Goal: Book appointment/travel/reservation

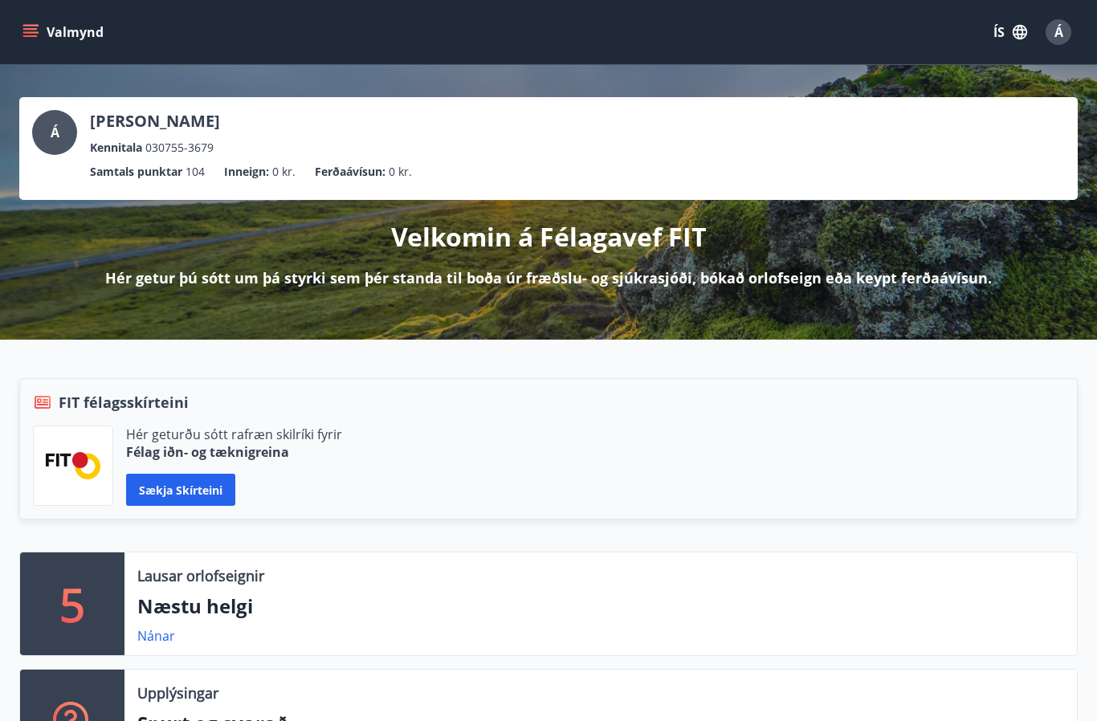
click at [36, 40] on button "Valmynd" at bounding box center [64, 32] width 91 height 29
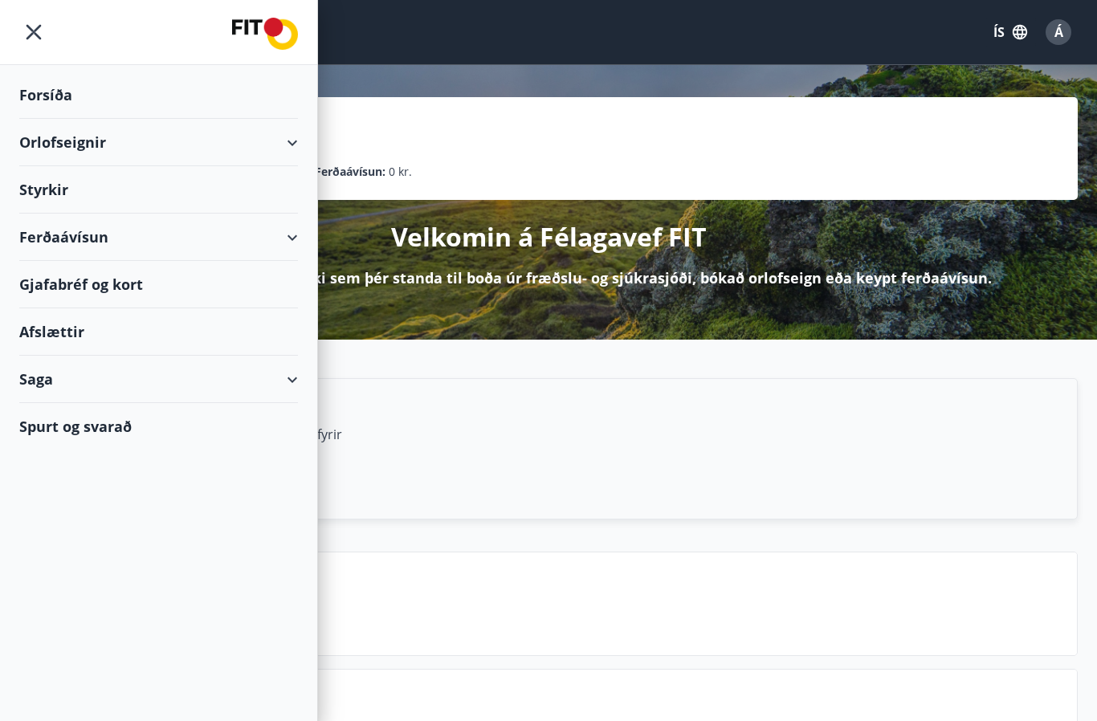
click at [111, 153] on div "Orlofseignir" at bounding box center [158, 142] width 279 height 47
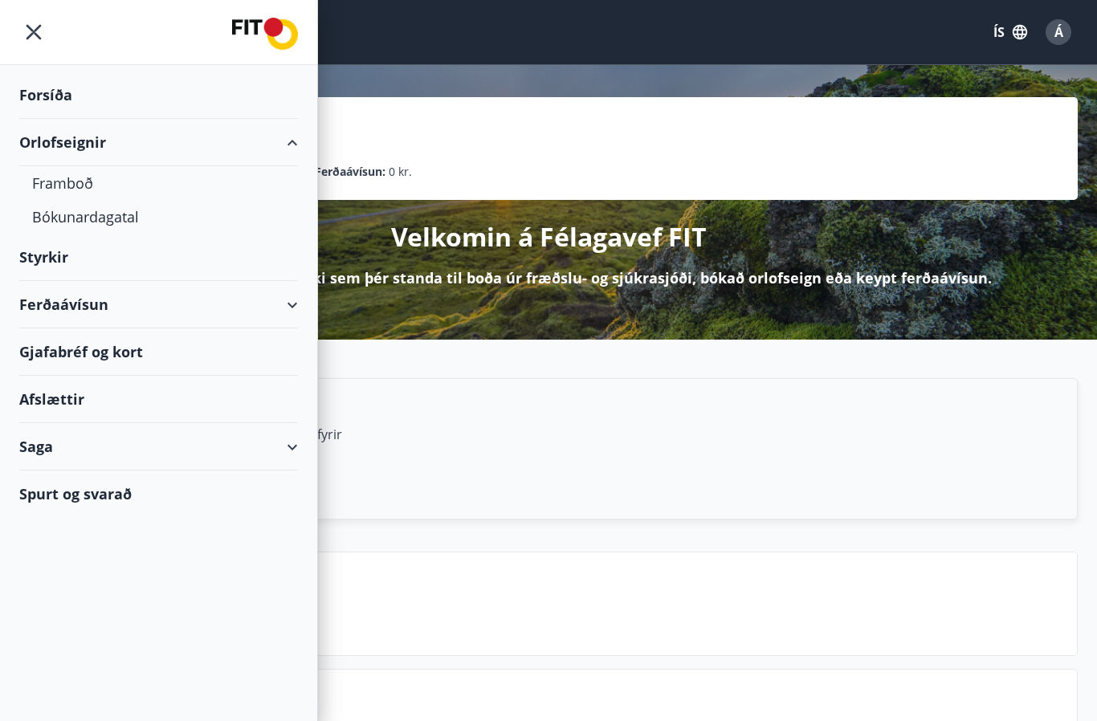
click at [108, 214] on div "Bókunardagatal" at bounding box center [158, 217] width 253 height 34
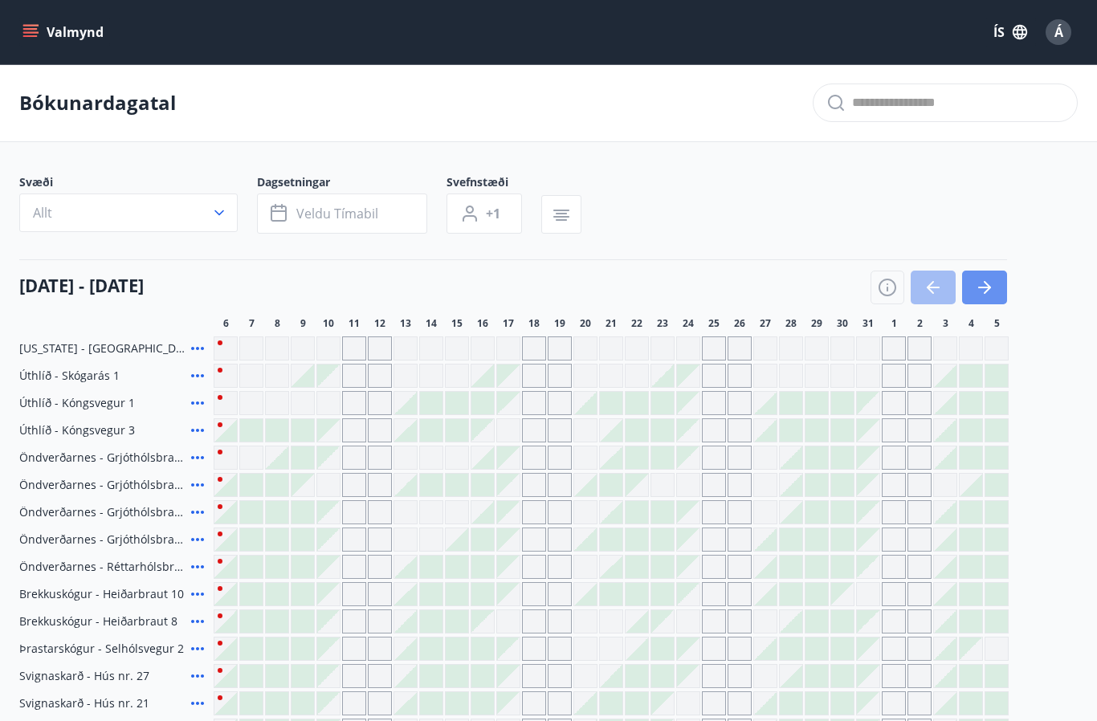
click at [987, 279] on icon "button" at bounding box center [984, 287] width 19 height 19
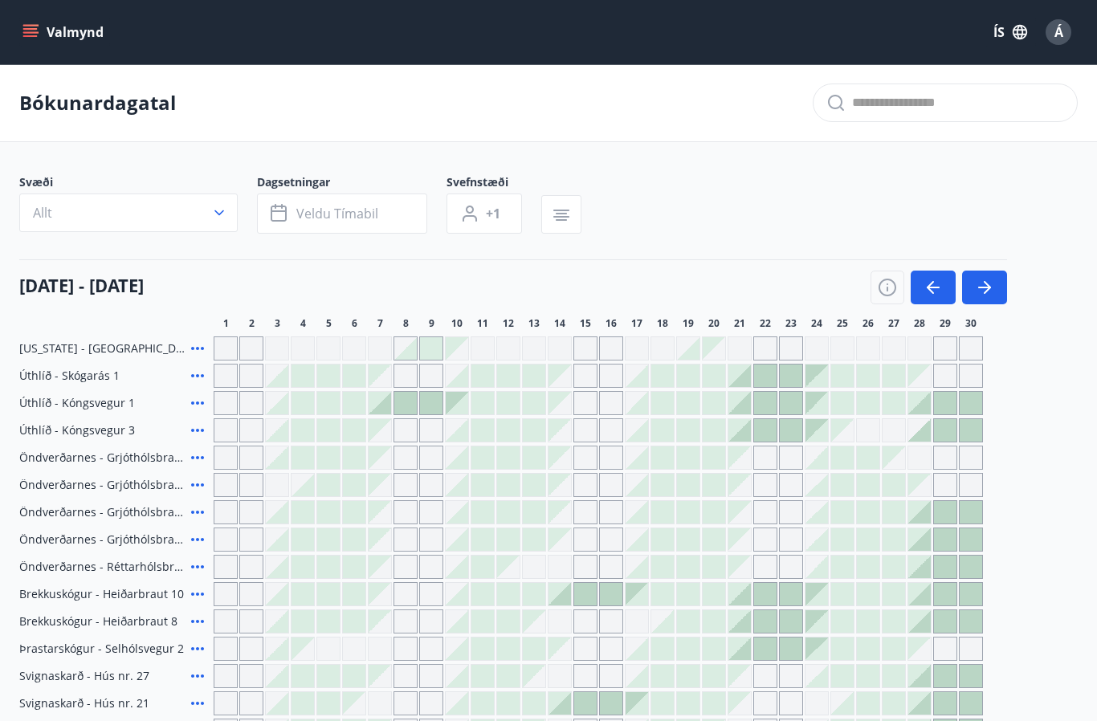
click at [987, 290] on icon "button" at bounding box center [986, 287] width 7 height 13
click at [984, 295] on icon "button" at bounding box center [984, 287] width 19 height 19
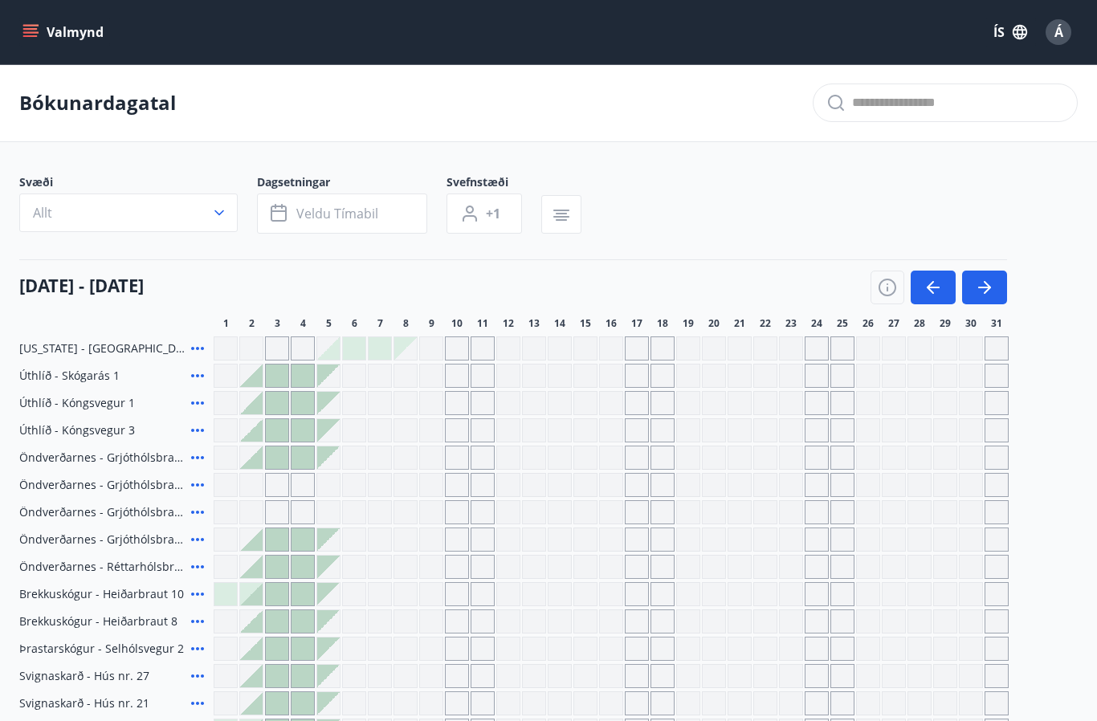
click at [997, 294] on button "button" at bounding box center [984, 288] width 45 height 34
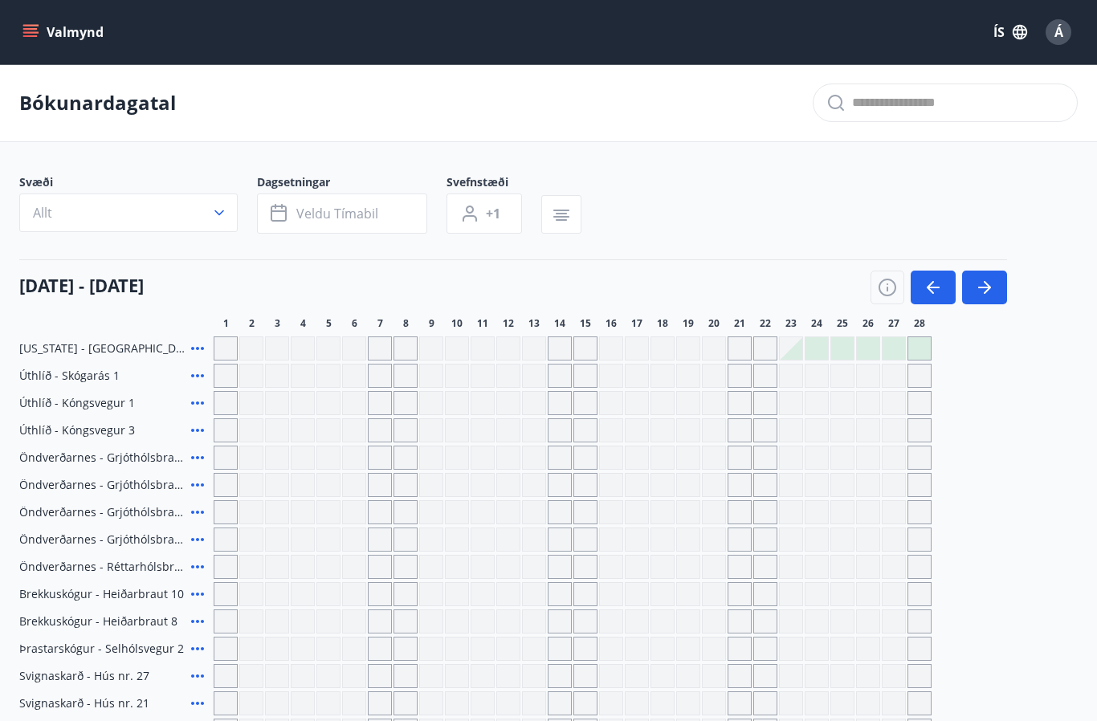
click at [45, 19] on button "Valmynd" at bounding box center [64, 32] width 91 height 29
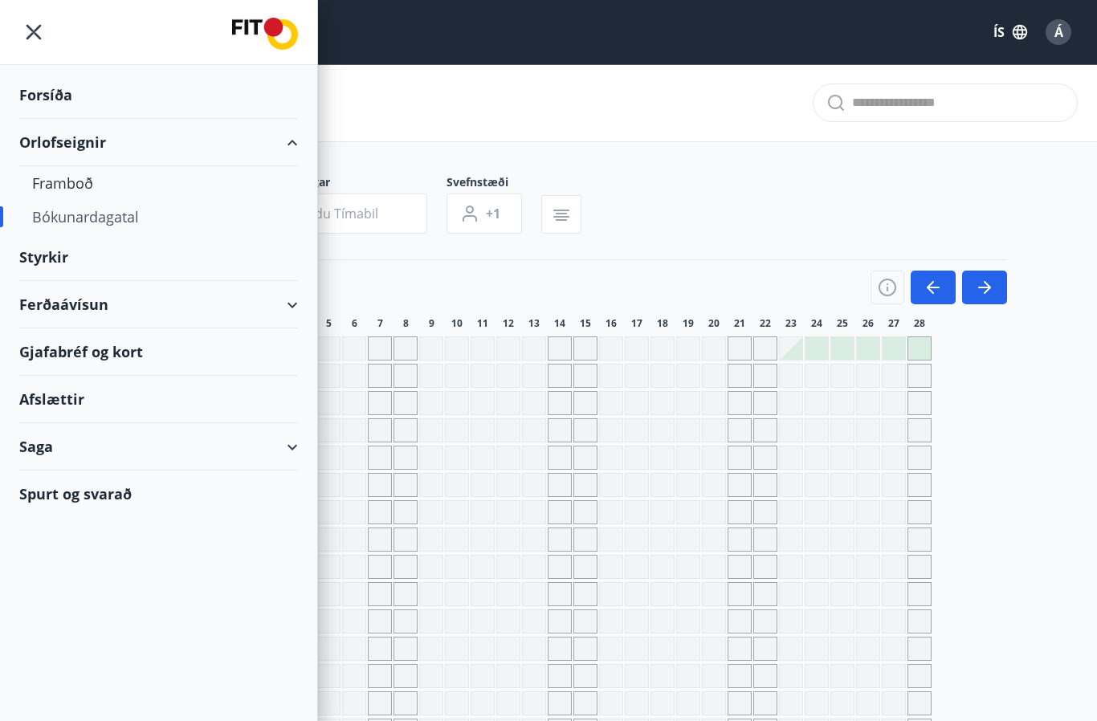
click at [100, 149] on div "Orlofseignir" at bounding box center [158, 142] width 279 height 47
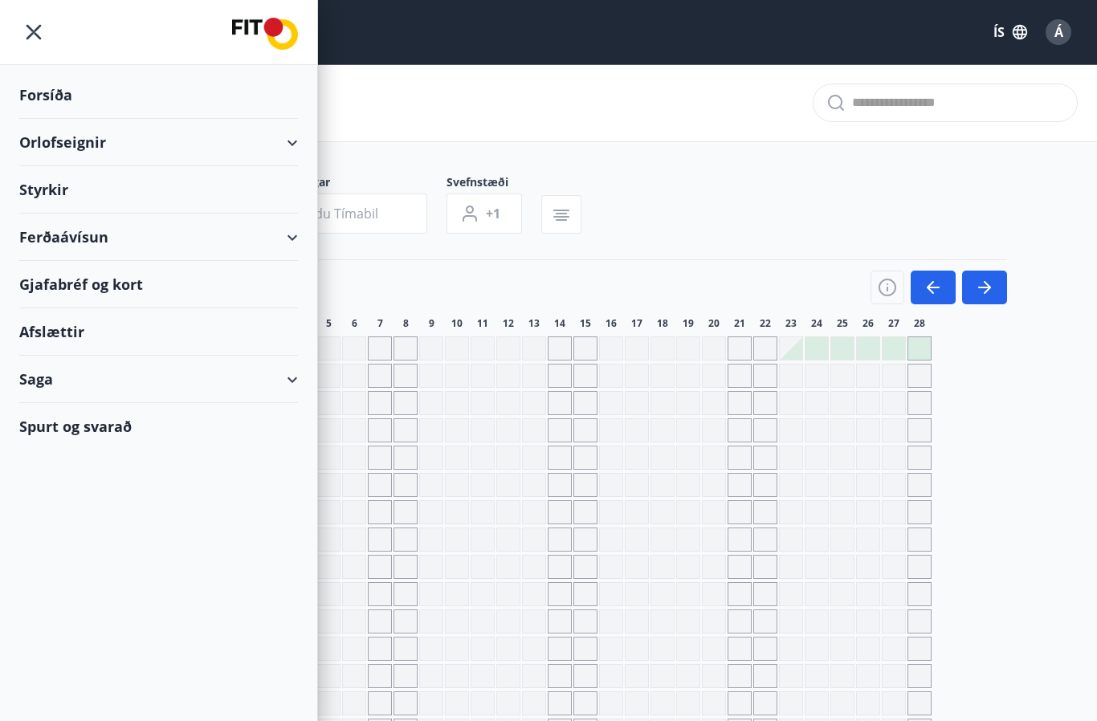
click at [94, 150] on div "Orlofseignir" at bounding box center [158, 142] width 279 height 47
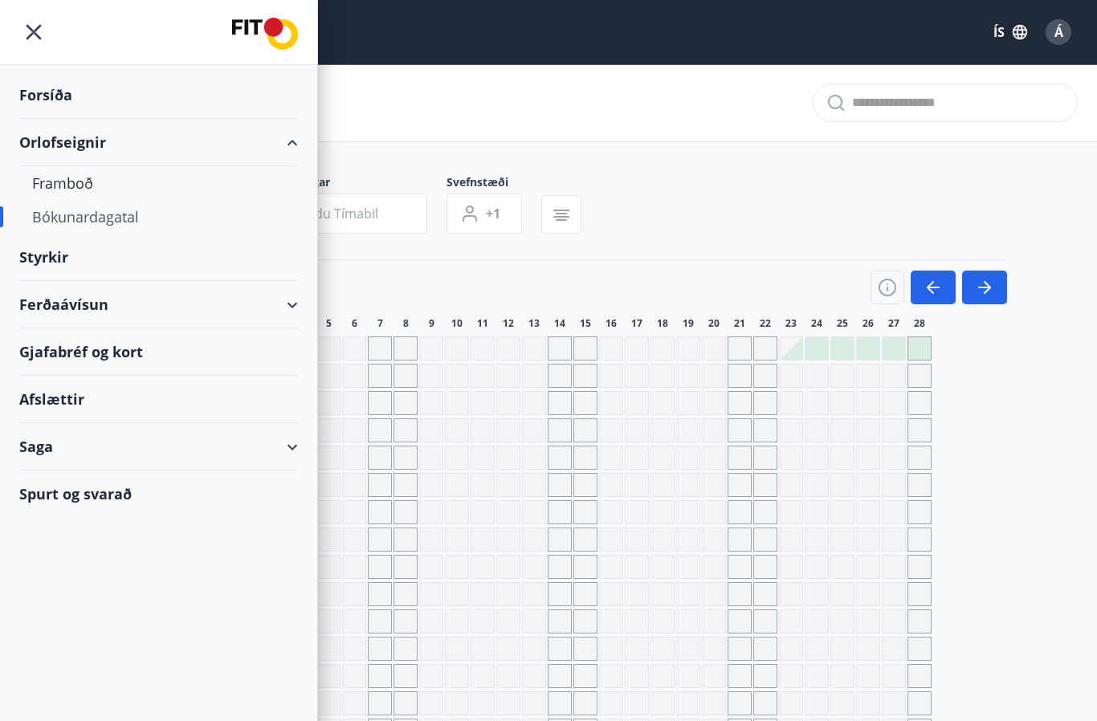
click at [84, 183] on div "Framboð" at bounding box center [158, 183] width 253 height 34
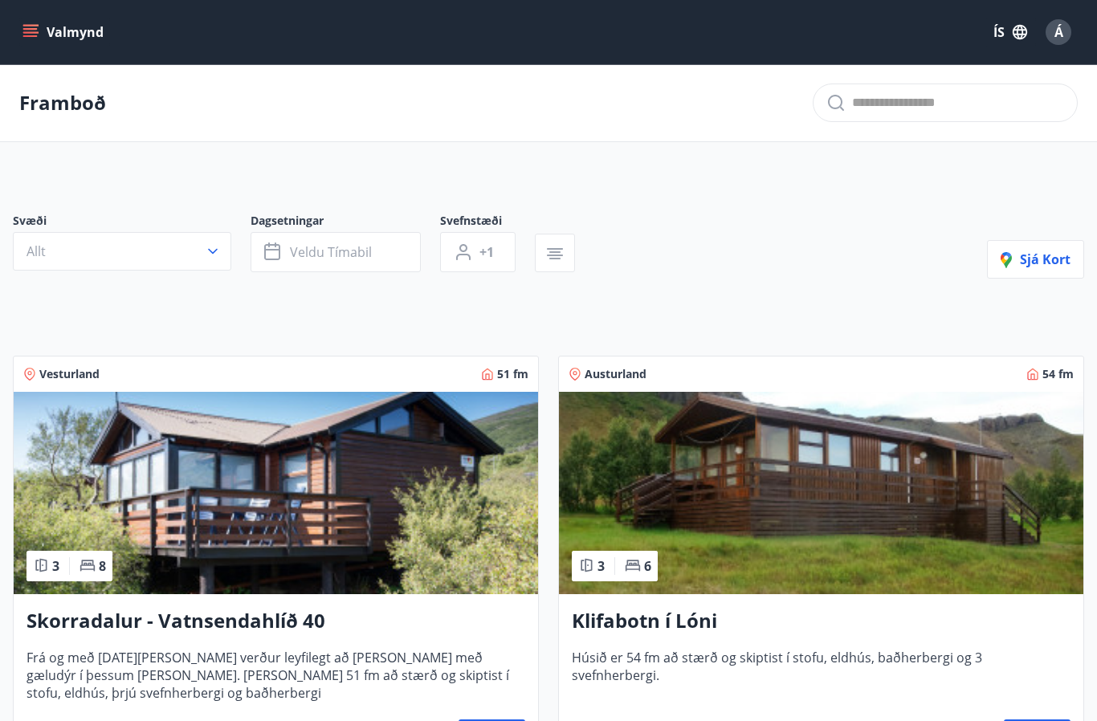
click at [983, 584] on img at bounding box center [821, 493] width 524 height 202
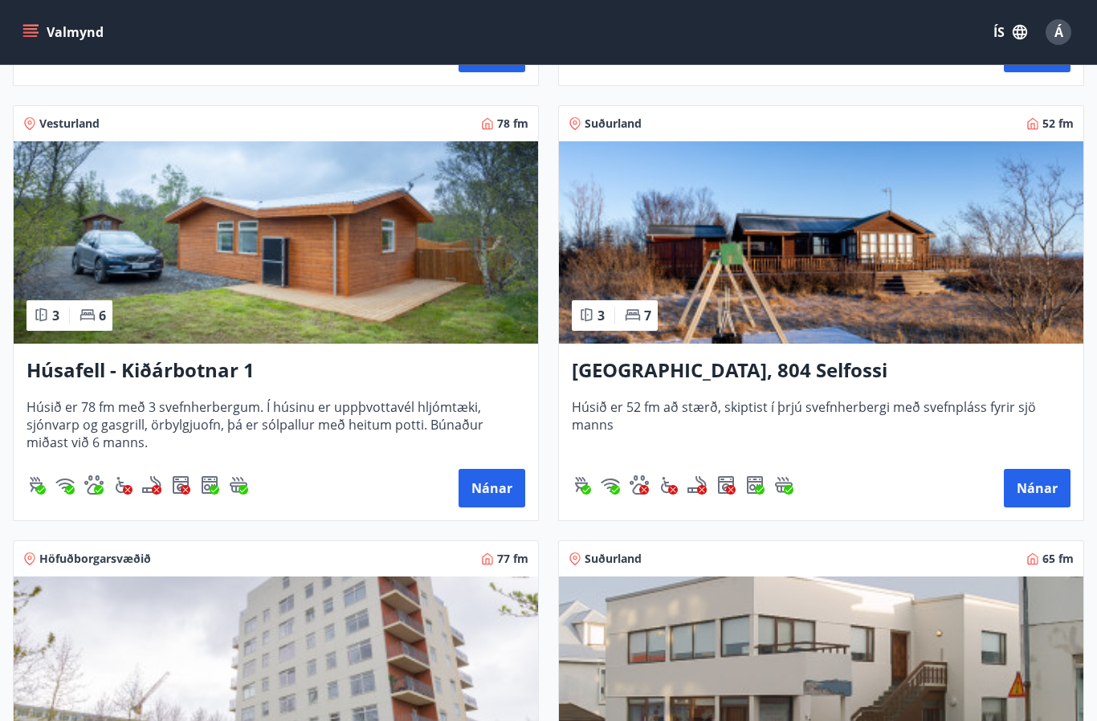
scroll to position [1555, 0]
click at [497, 491] on button "Nánar" at bounding box center [491, 489] width 67 height 39
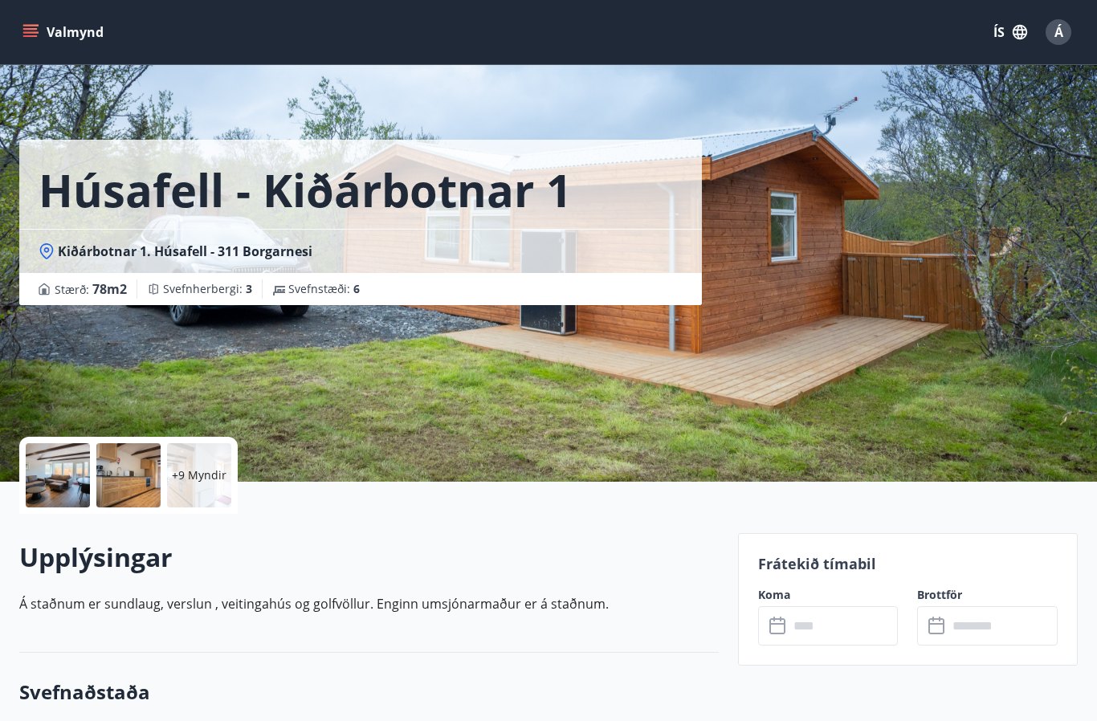
click at [193, 478] on p "+9 Myndir" at bounding box center [199, 475] width 55 height 16
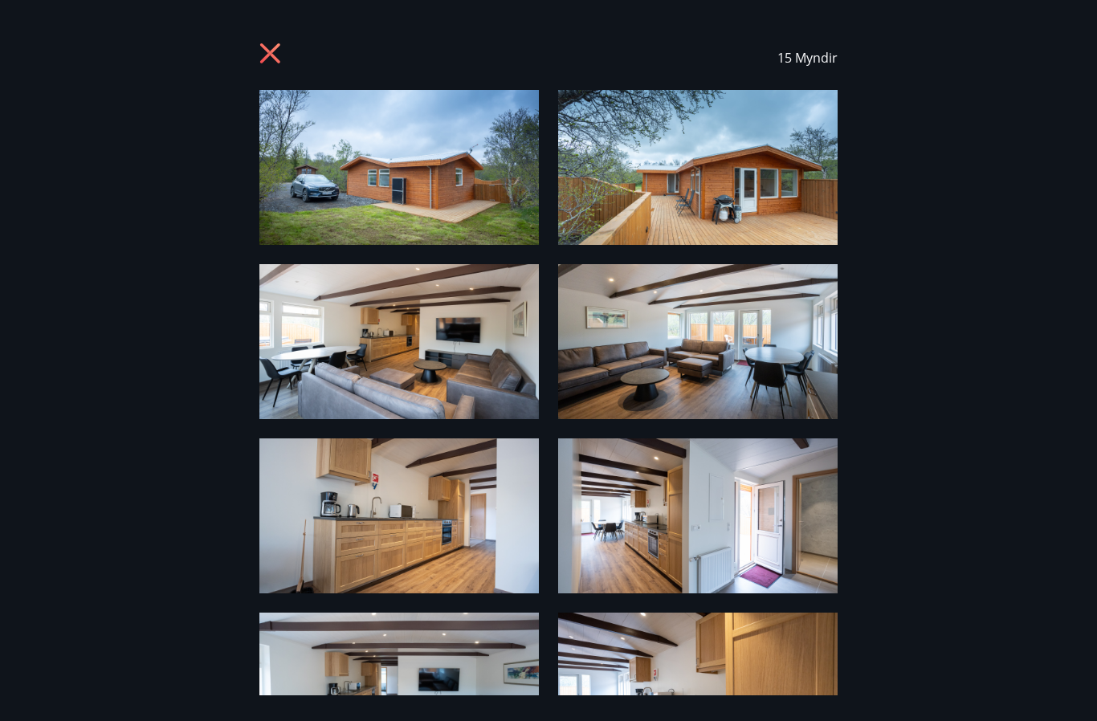
click at [267, 67] on icon at bounding box center [272, 56] width 26 height 26
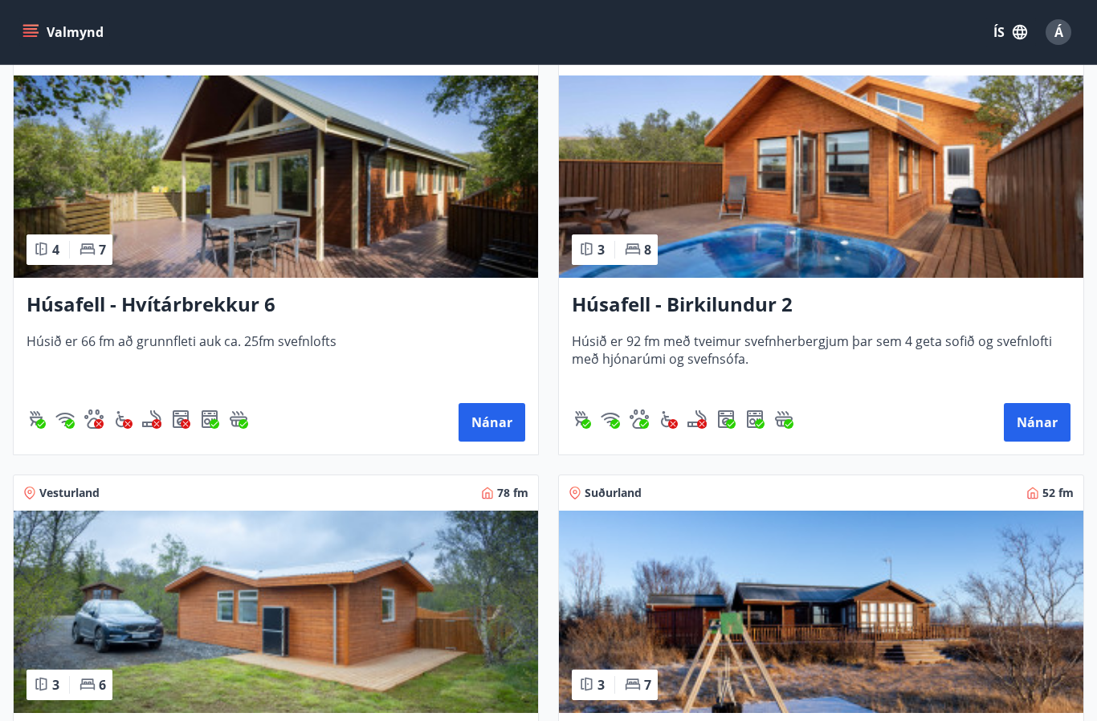
scroll to position [1186, 0]
click at [731, 300] on h3 "Húsafell - Birkilundur 2" at bounding box center [821, 305] width 499 height 29
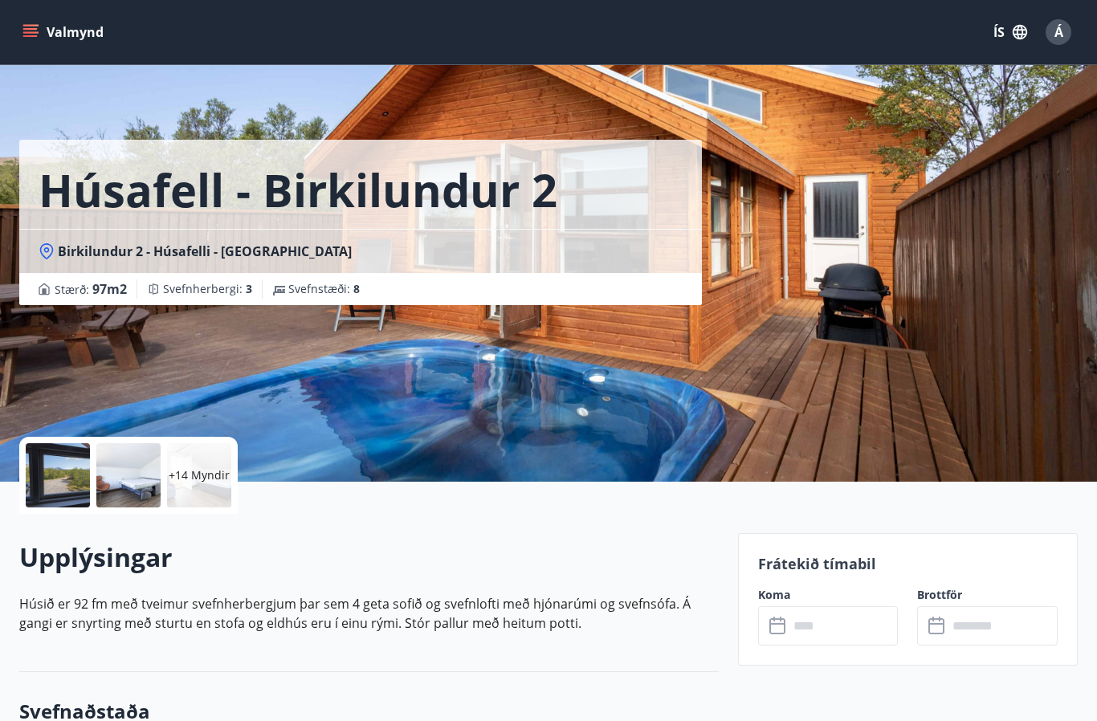
click at [217, 476] on p "+14 Myndir" at bounding box center [199, 475] width 61 height 16
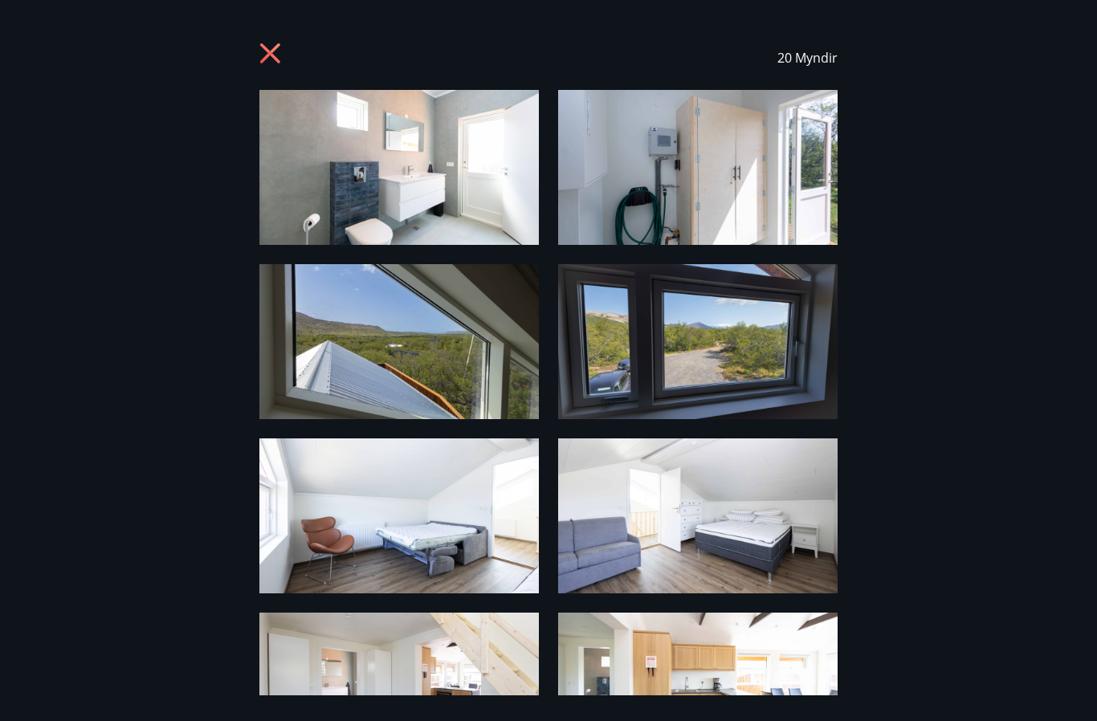
click at [267, 62] on icon at bounding box center [272, 56] width 26 height 26
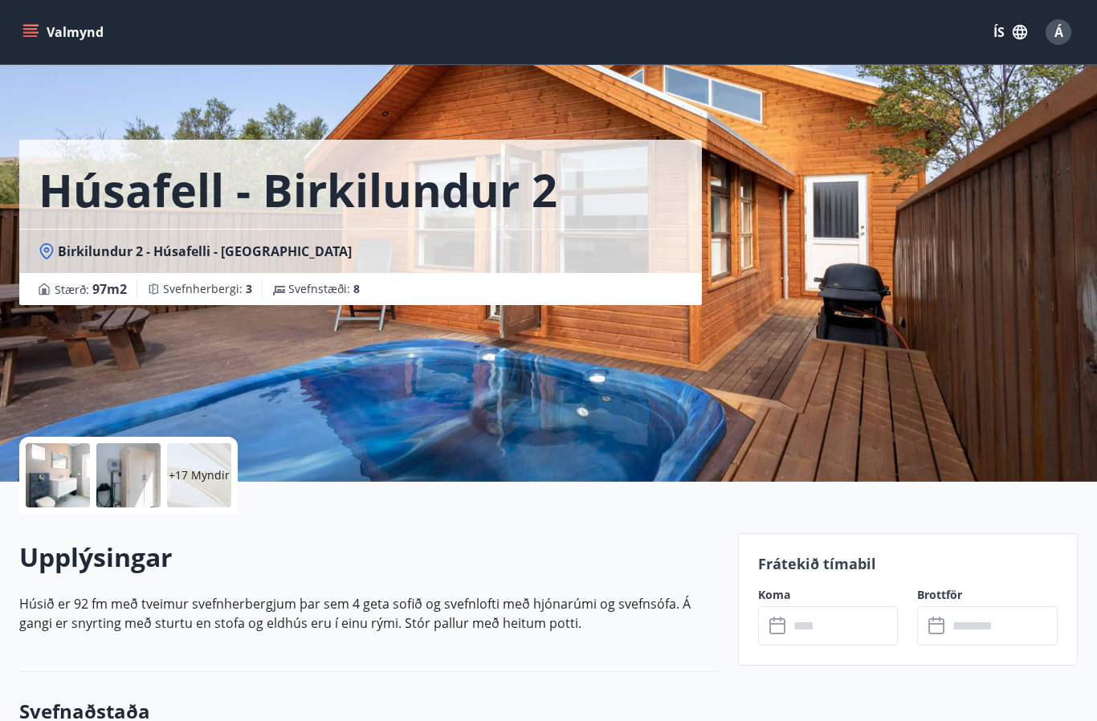
click at [35, 24] on icon "menu" at bounding box center [30, 32] width 16 height 16
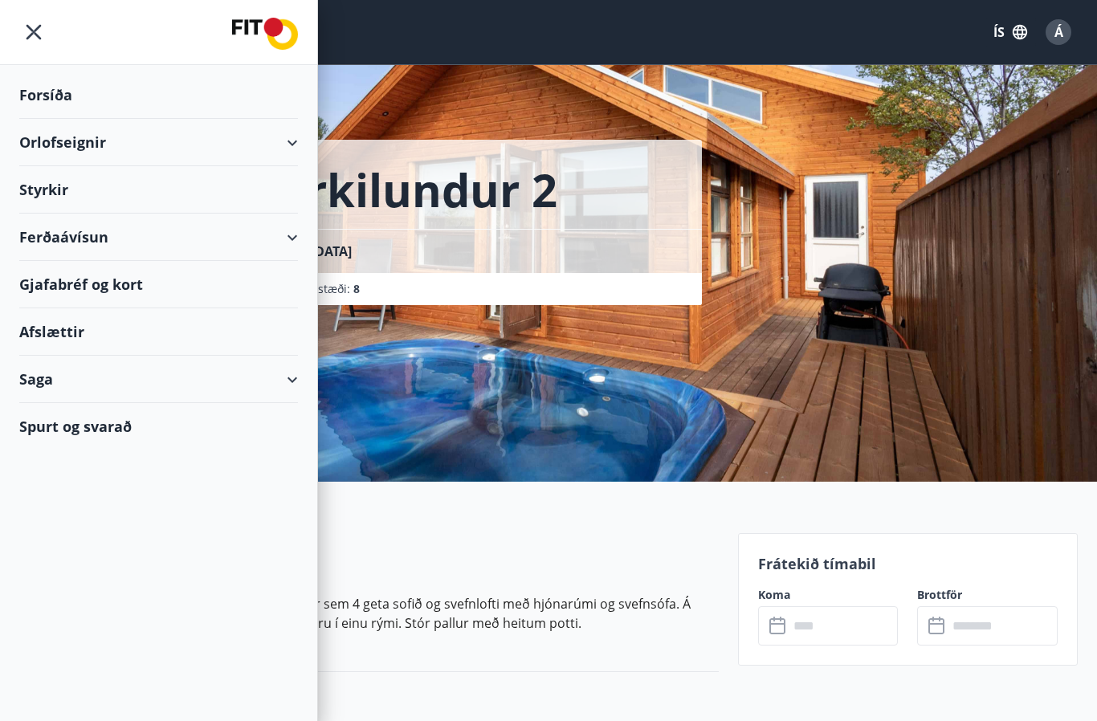
click at [291, 136] on div "Orlofseignir" at bounding box center [158, 142] width 279 height 47
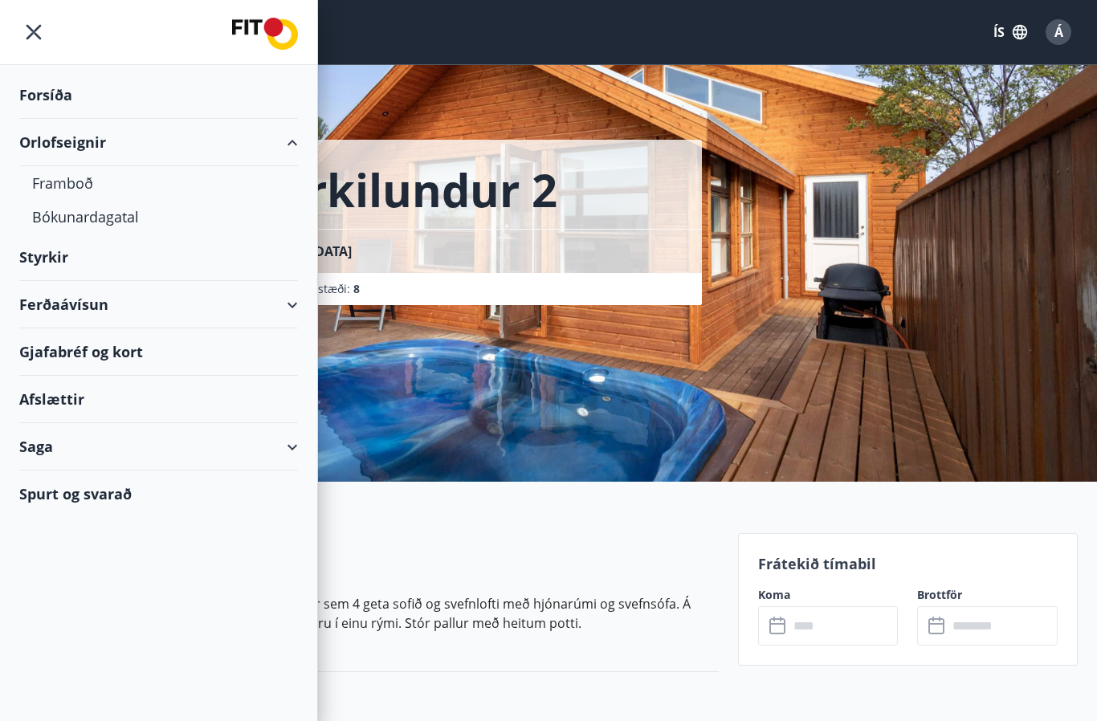
click at [124, 218] on div "Bókunardagatal" at bounding box center [158, 217] width 253 height 34
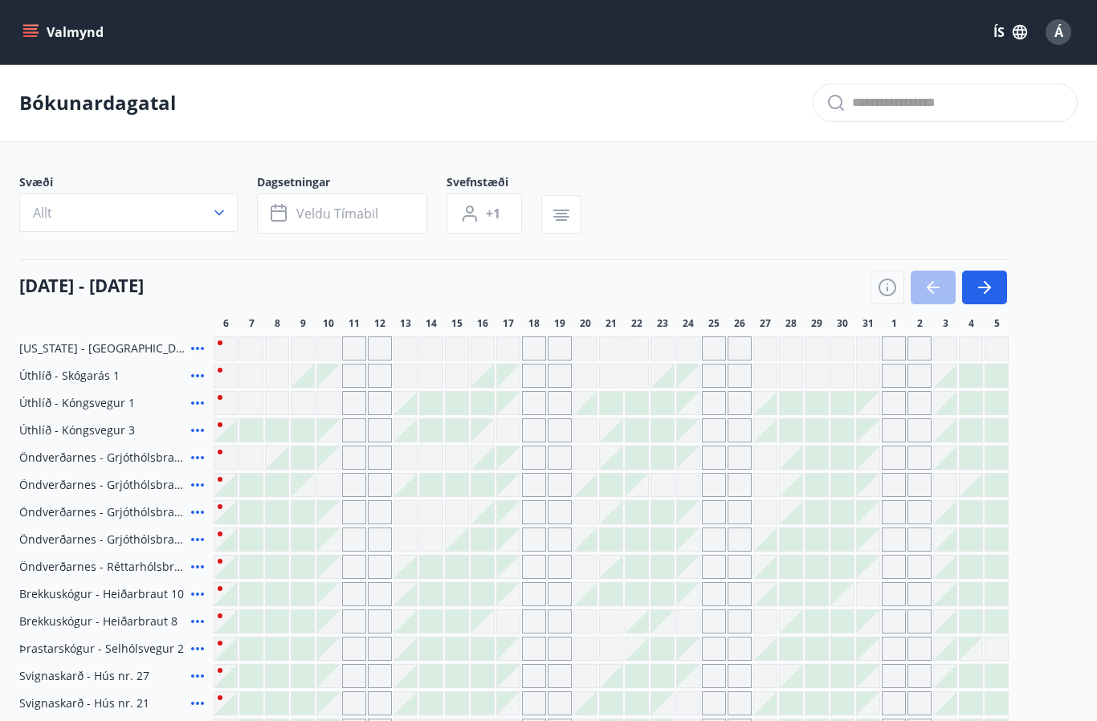
click at [994, 288] on button "button" at bounding box center [984, 288] width 45 height 34
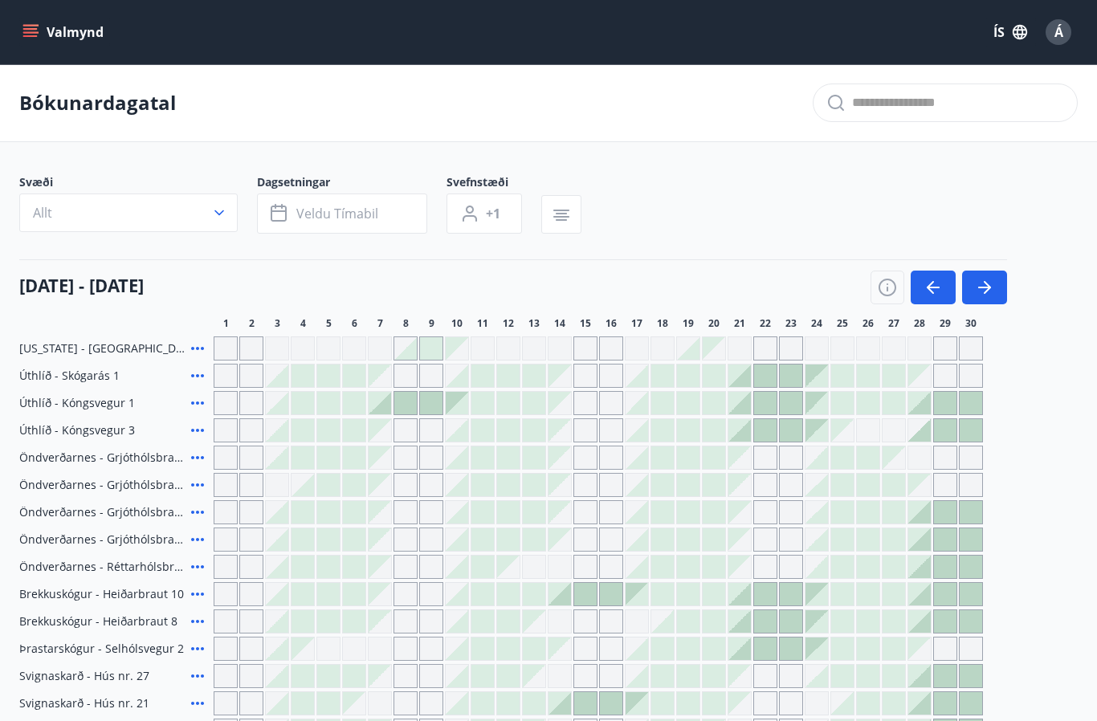
click at [987, 291] on icon "button" at bounding box center [986, 287] width 7 height 13
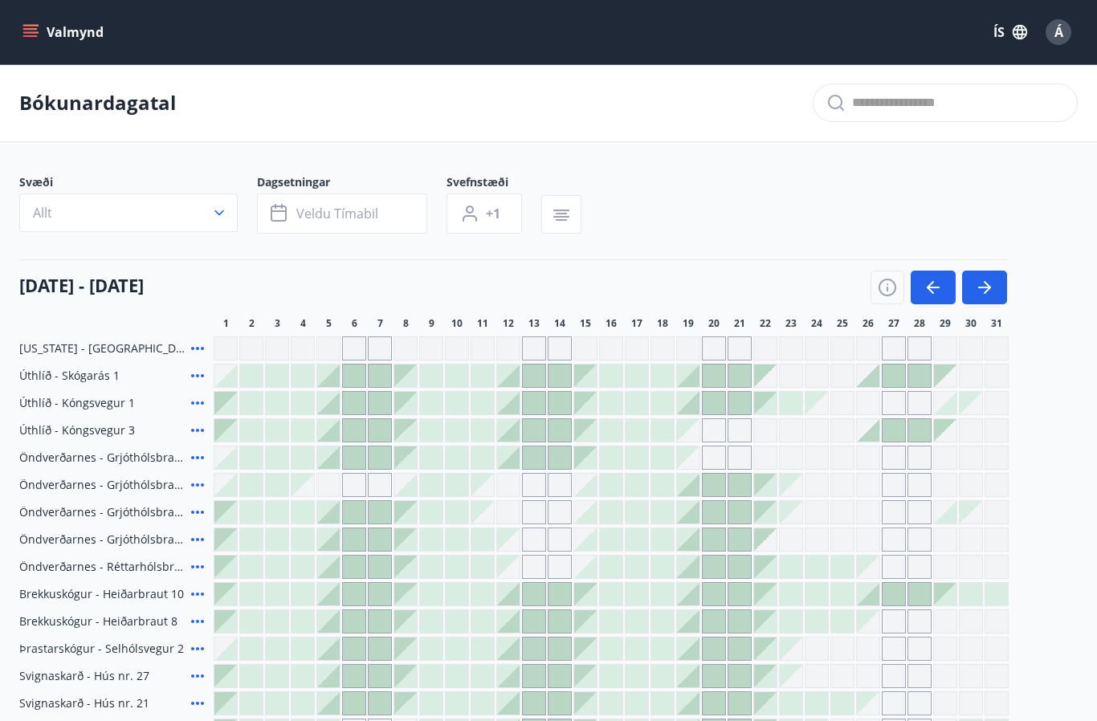
click at [990, 281] on icon "button" at bounding box center [984, 287] width 19 height 19
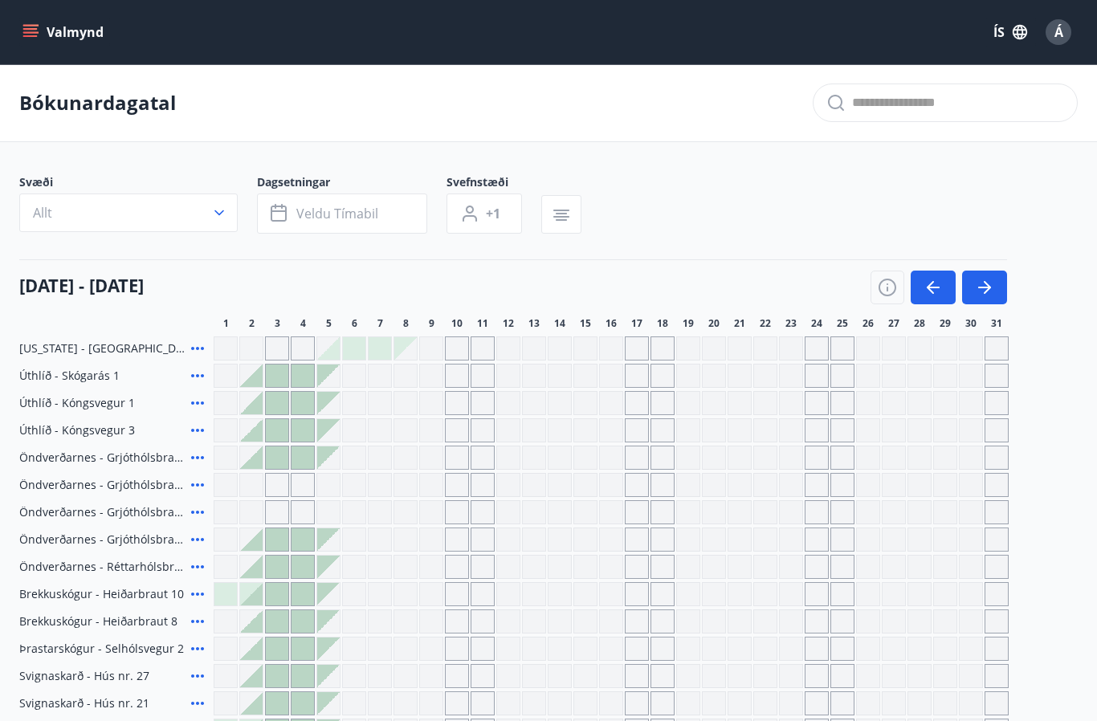
click at [988, 288] on icon "button" at bounding box center [986, 287] width 7 height 13
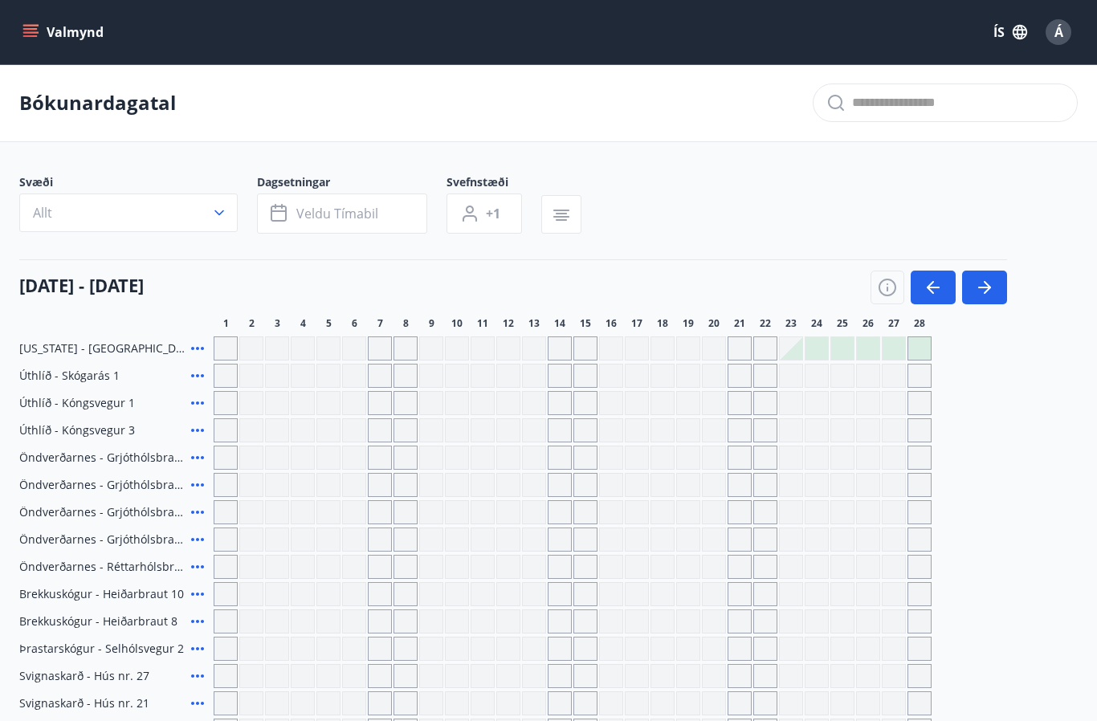
click at [987, 287] on icon "button" at bounding box center [984, 288] width 13 height 2
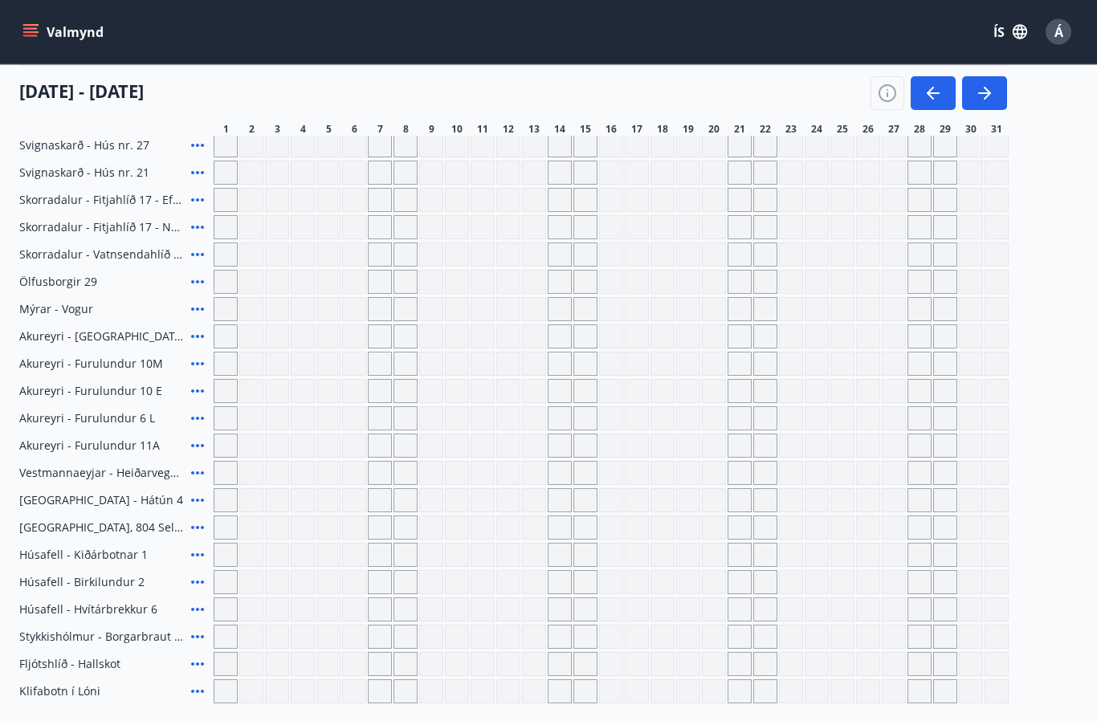
scroll to position [531, 0]
click at [688, 588] on div "Gráir dagar eru ekki bókanlegir" at bounding box center [688, 582] width 24 height 24
click at [690, 583] on div "Gráir dagar eru ekki bókanlegir" at bounding box center [688, 581] width 24 height 24
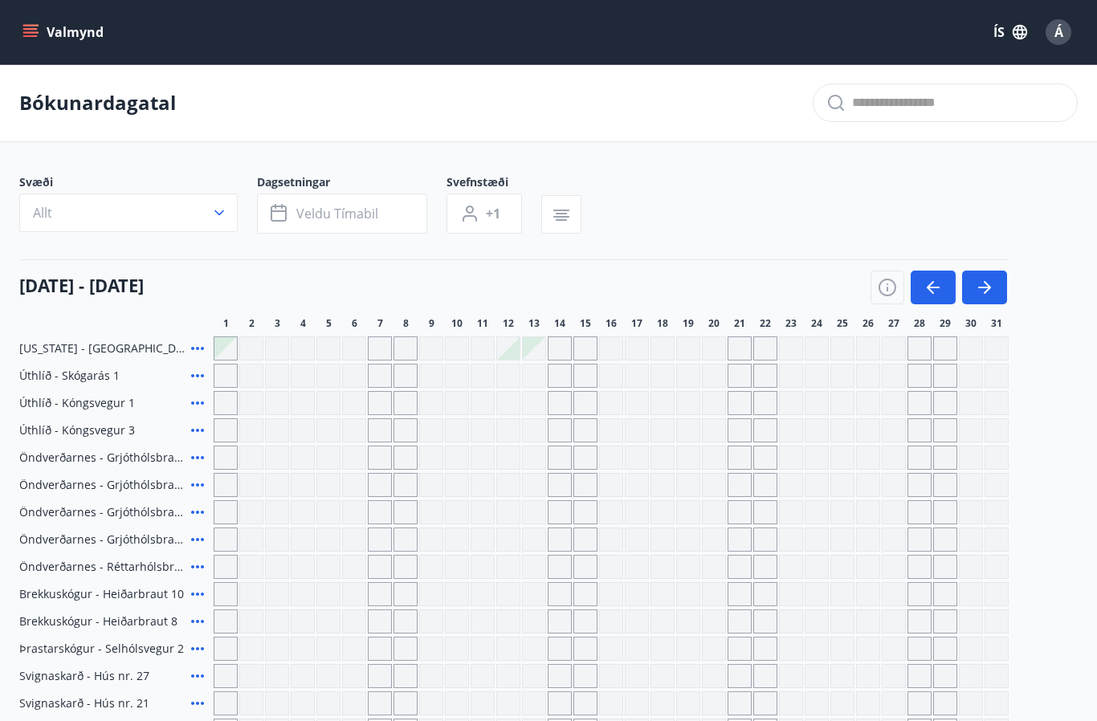
click at [738, 379] on div "Gráir dagar eru ekki bókanlegir" at bounding box center [739, 376] width 24 height 24
click at [710, 375] on div "Gráir dagar eru ekki bókanlegir" at bounding box center [714, 376] width 24 height 24
click at [920, 298] on button "button" at bounding box center [932, 288] width 45 height 34
click at [930, 295] on icon "button" at bounding box center [932, 287] width 19 height 19
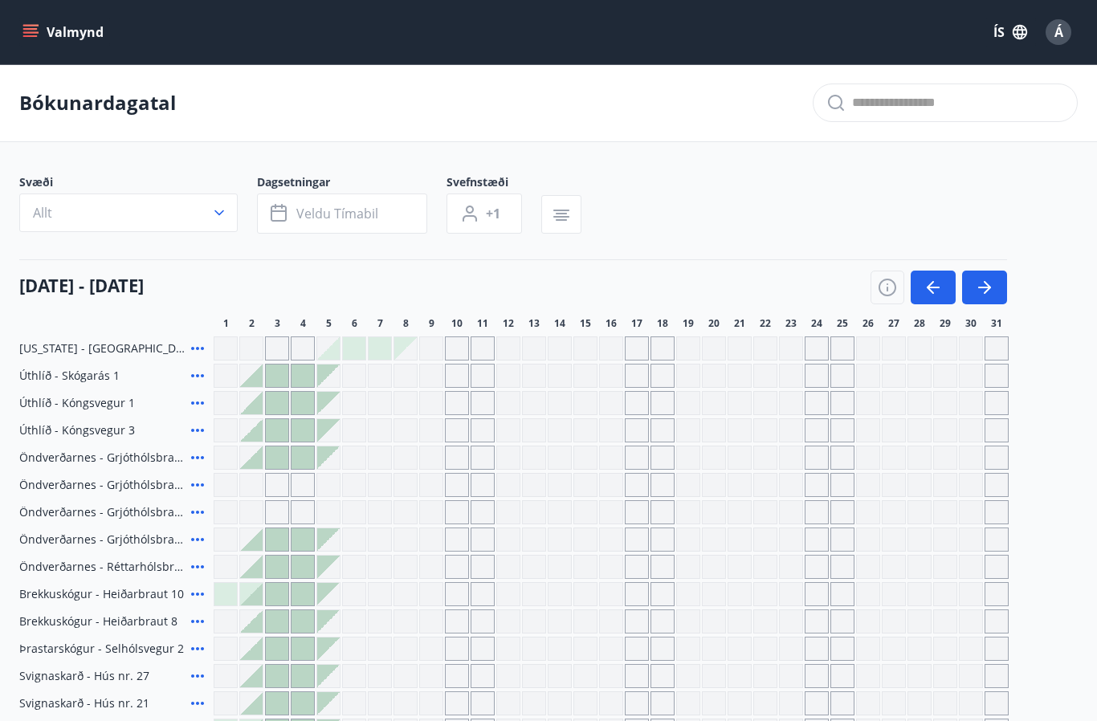
click at [919, 291] on button "button" at bounding box center [932, 288] width 45 height 34
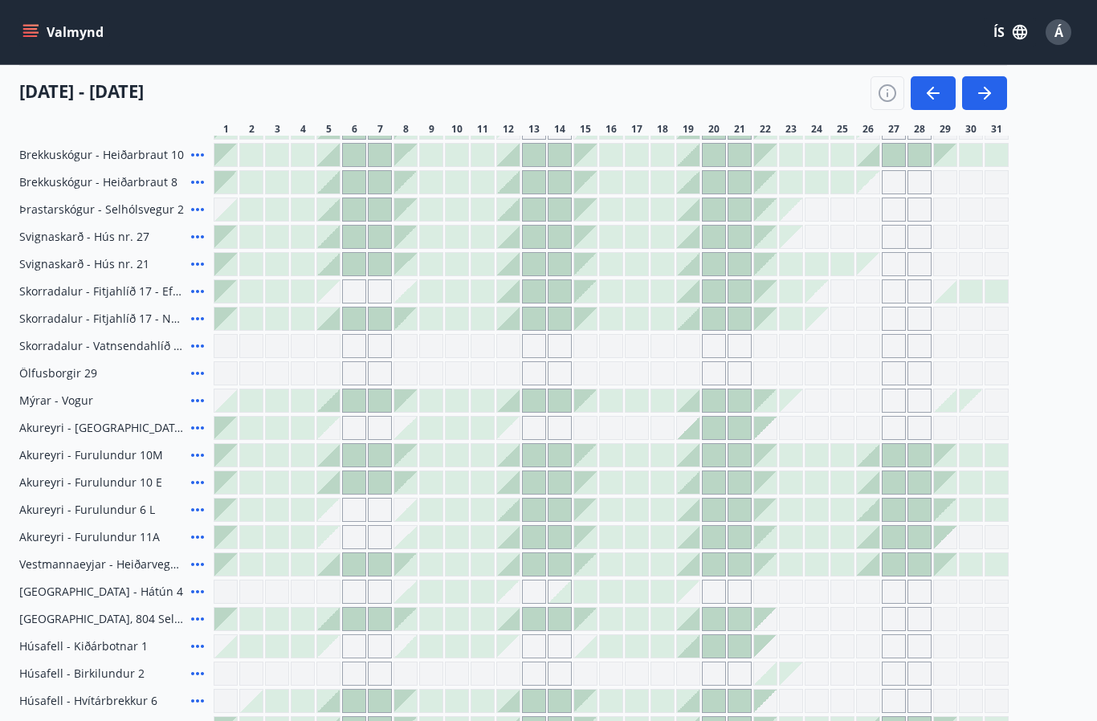
scroll to position [579, 0]
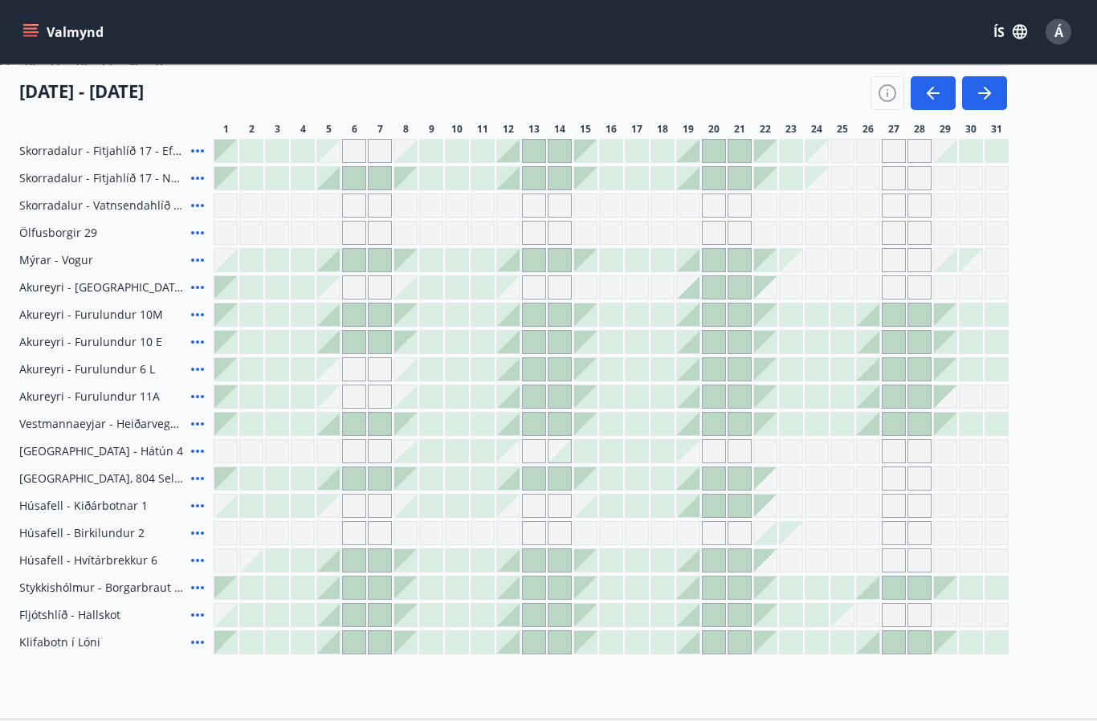
click at [988, 564] on div "Gráir dagar eru ekki bókanlegir" at bounding box center [996, 561] width 24 height 24
click at [963, 531] on div "Gráir dagar eru ekki bókanlegir" at bounding box center [971, 533] width 24 height 24
click at [975, 542] on div "Gráir dagar eru ekki bókanlegir" at bounding box center [971, 533] width 24 height 24
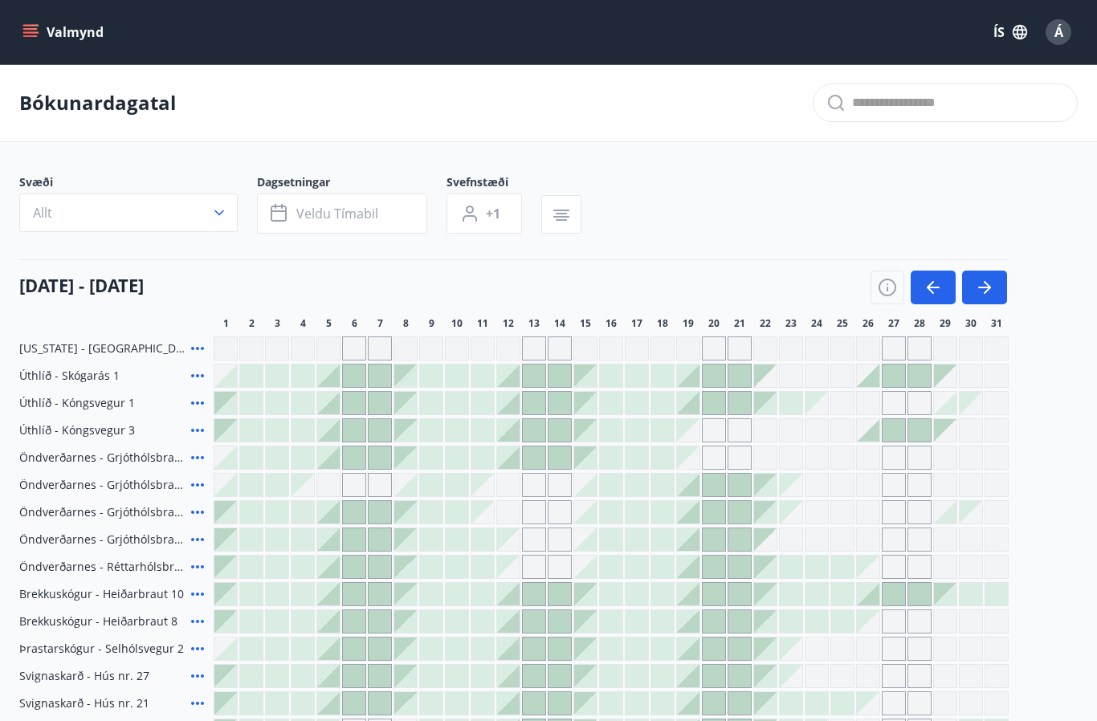
click at [1064, 42] on div "Á" at bounding box center [1058, 32] width 26 height 26
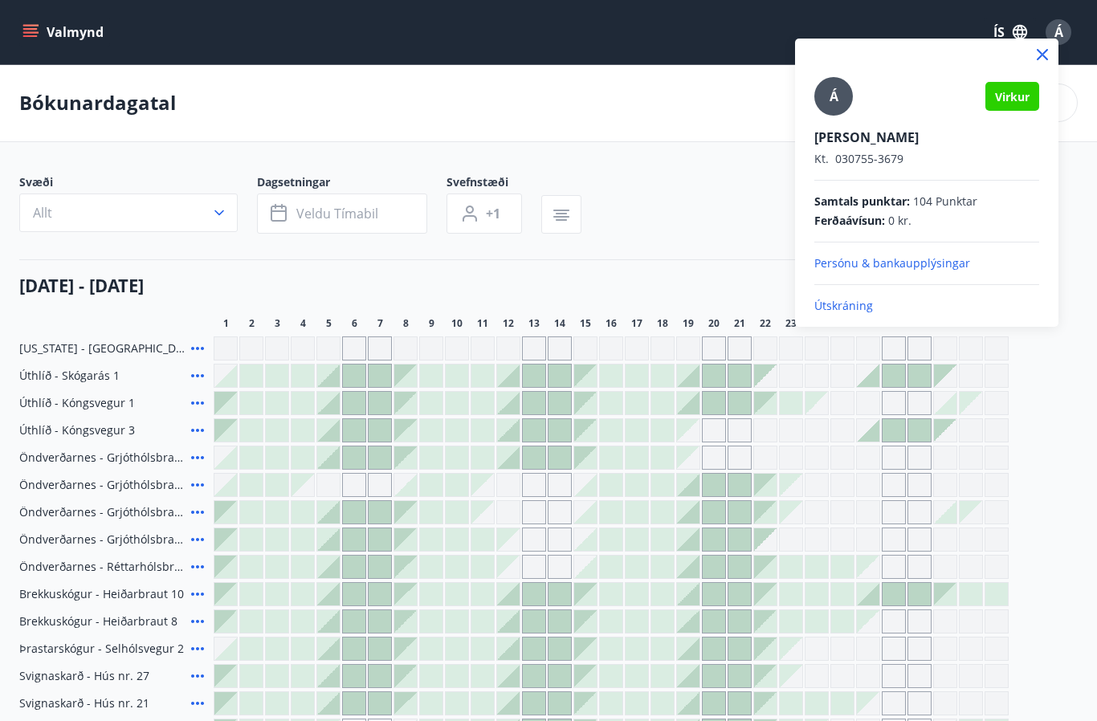
click at [834, 299] on p "Útskráning" at bounding box center [926, 306] width 225 height 16
